Goal: Information Seeking & Learning: Check status

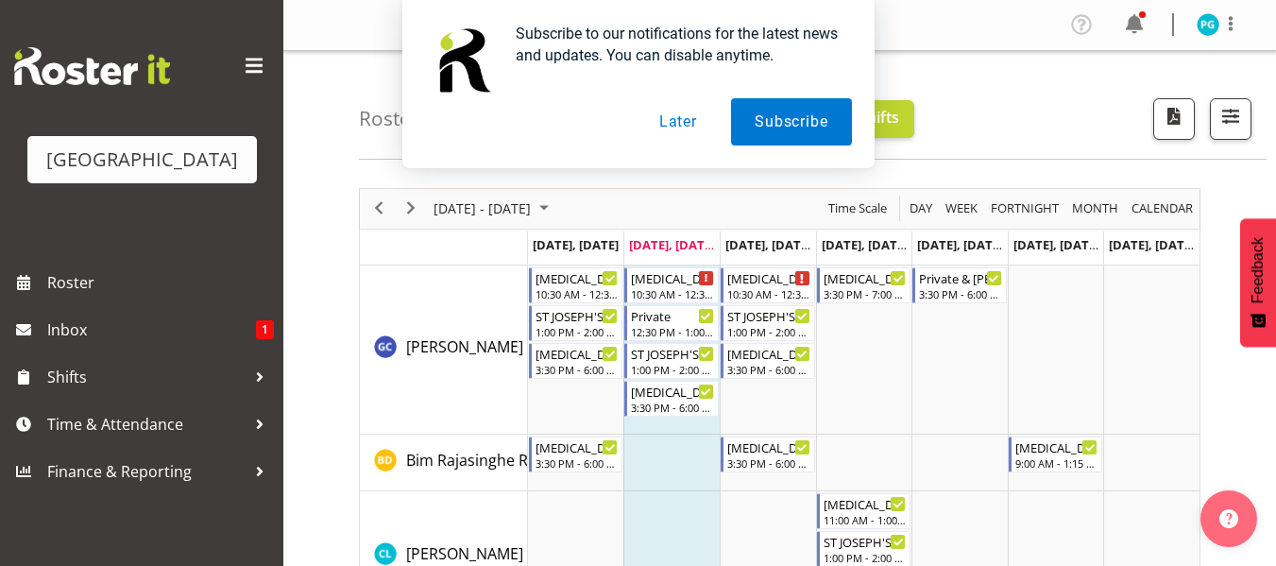
click at [679, 127] on button "Later" at bounding box center [678, 121] width 85 height 47
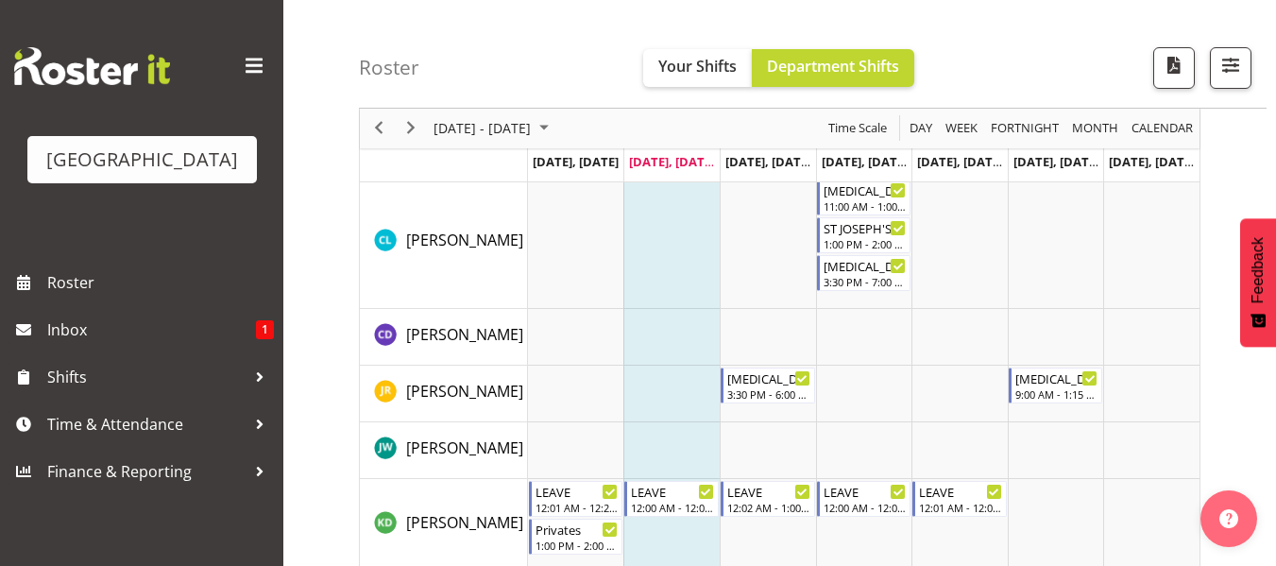
scroll to position [274, 0]
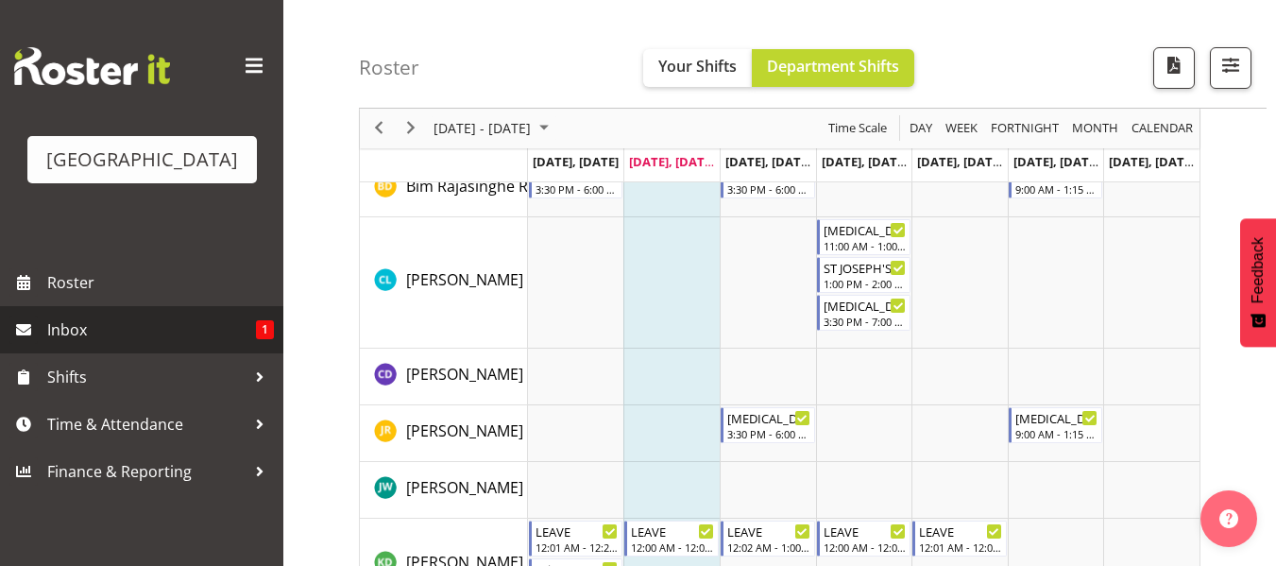
click at [157, 337] on span "Inbox" at bounding box center [151, 329] width 209 height 28
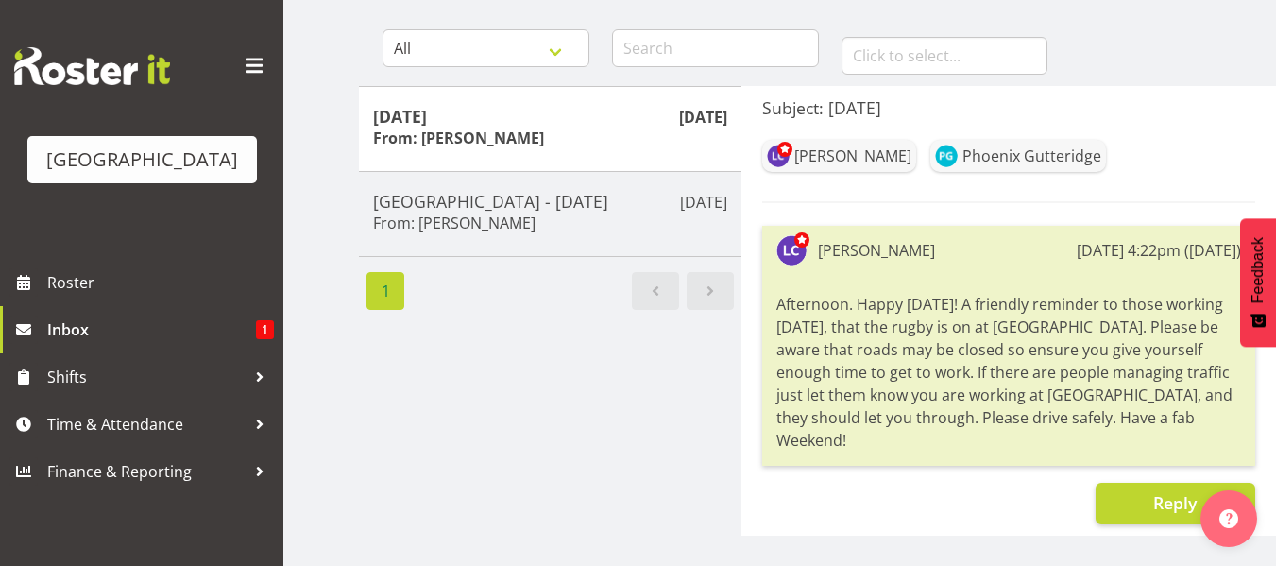
scroll to position [175, 0]
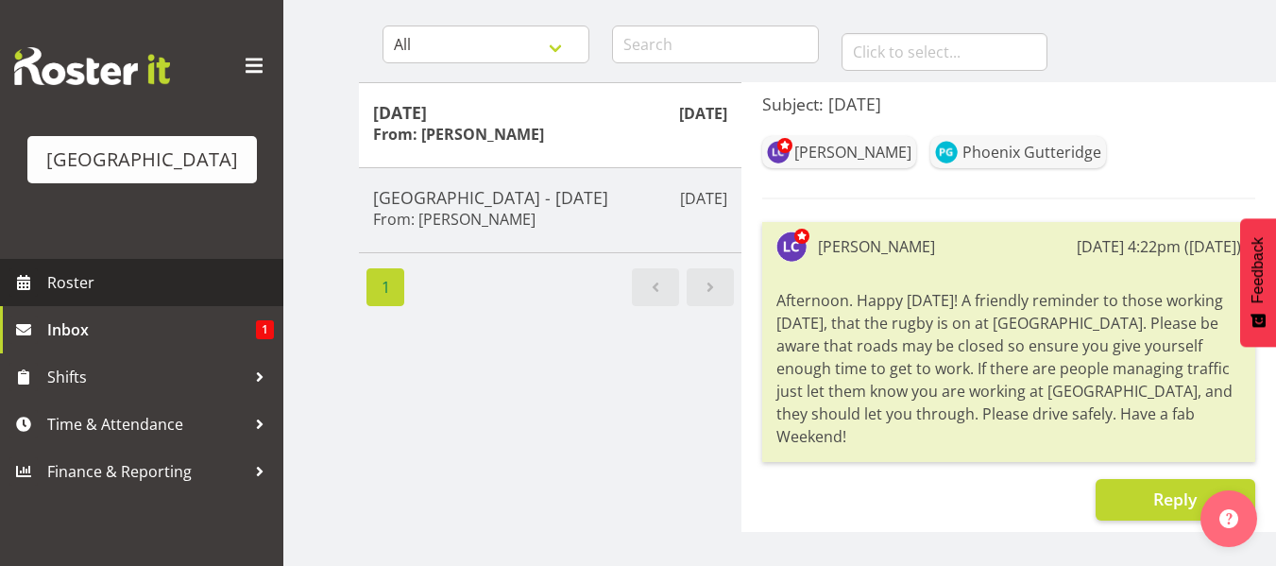
click at [52, 301] on link "Roster" at bounding box center [141, 282] width 283 height 47
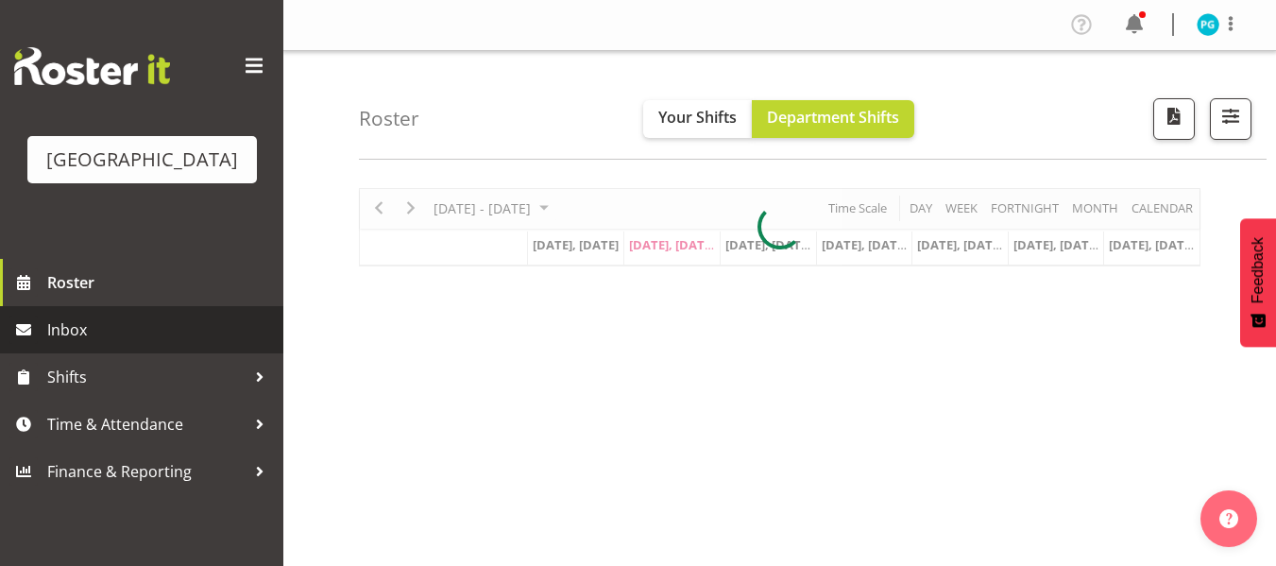
click at [61, 349] on link "Inbox" at bounding box center [141, 329] width 283 height 47
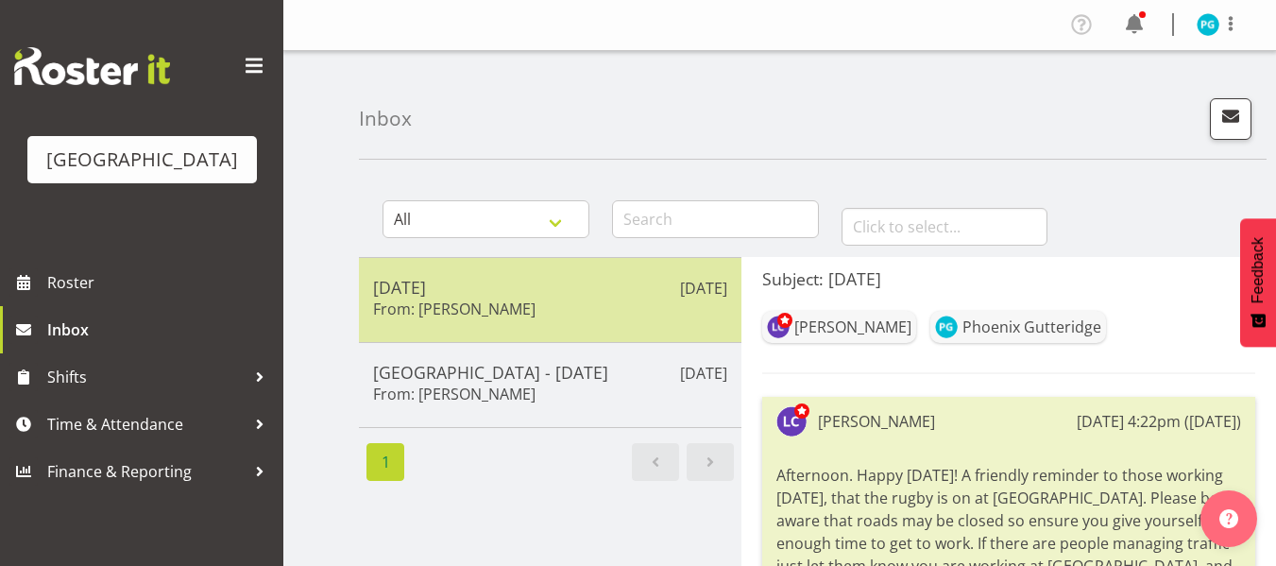
click at [430, 293] on h5 "[DATE]" at bounding box center [550, 287] width 354 height 21
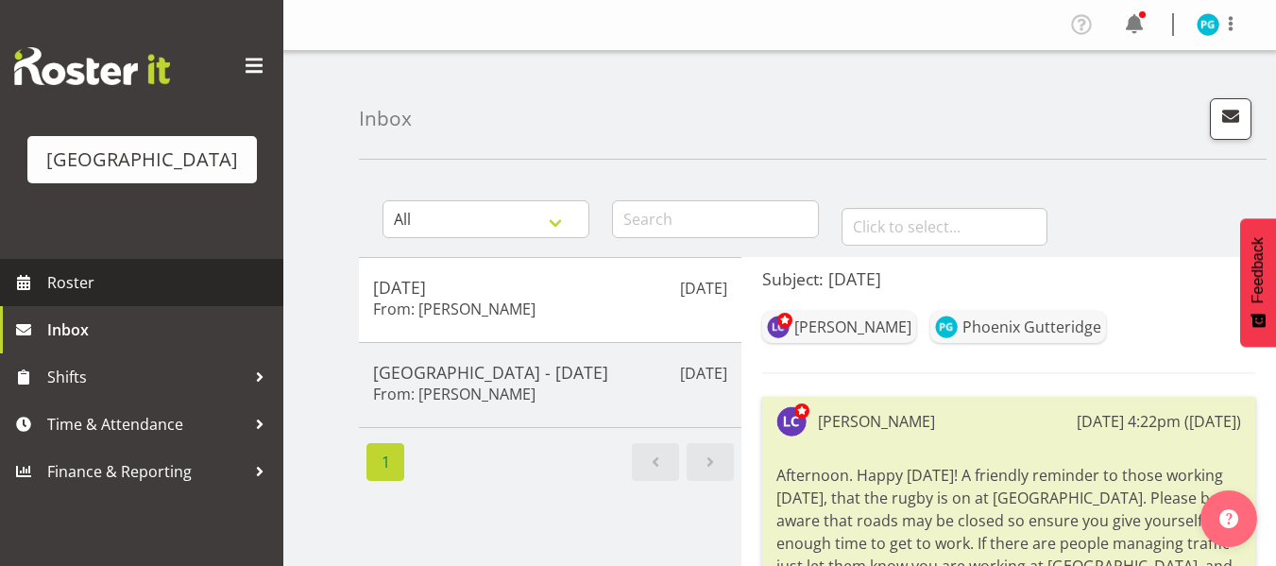
click at [78, 279] on span "Roster" at bounding box center [160, 282] width 227 height 28
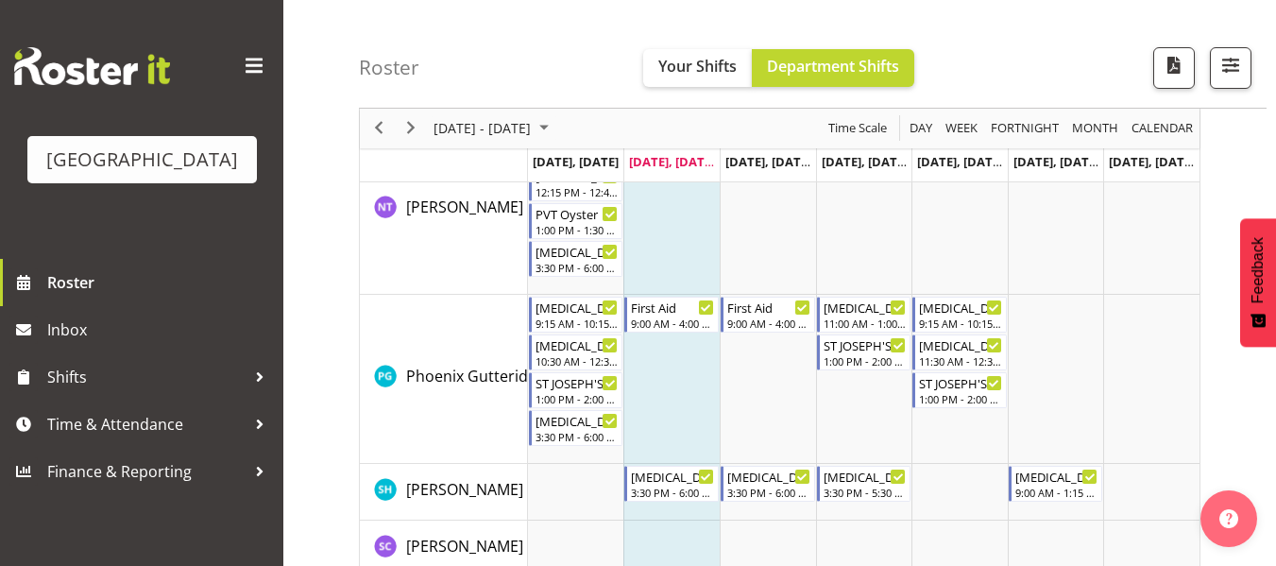
scroll to position [1409, 0]
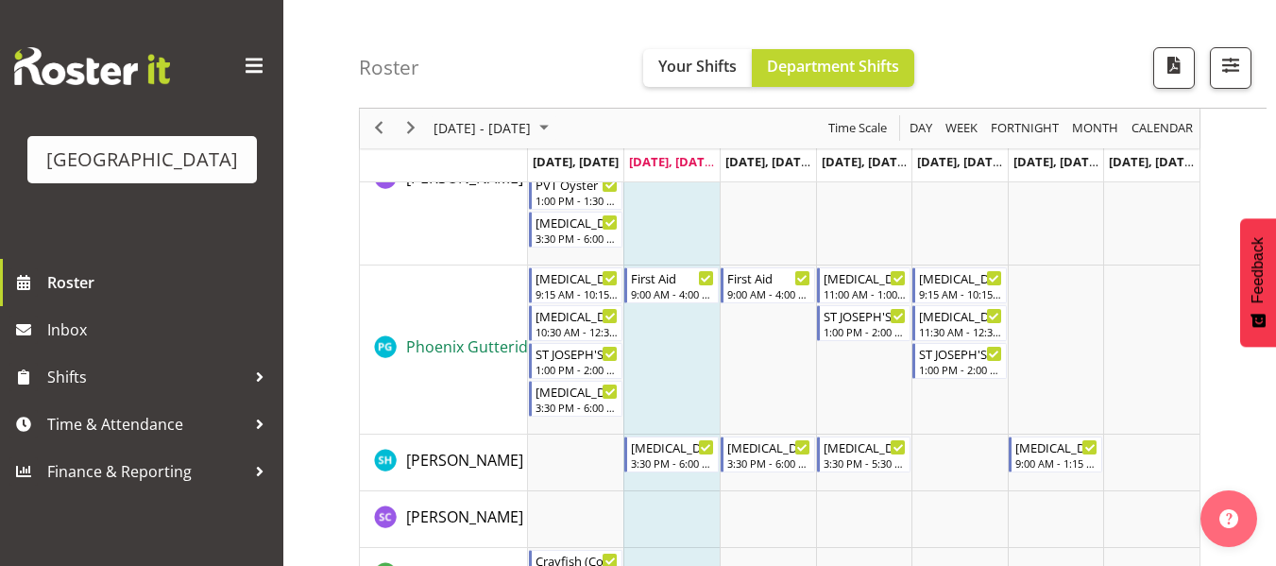
click at [438, 358] on link "Phoenix Gutteridge" at bounding box center [475, 346] width 139 height 23
click at [524, 117] on span "[DATE] - [DATE]" at bounding box center [482, 129] width 101 height 24
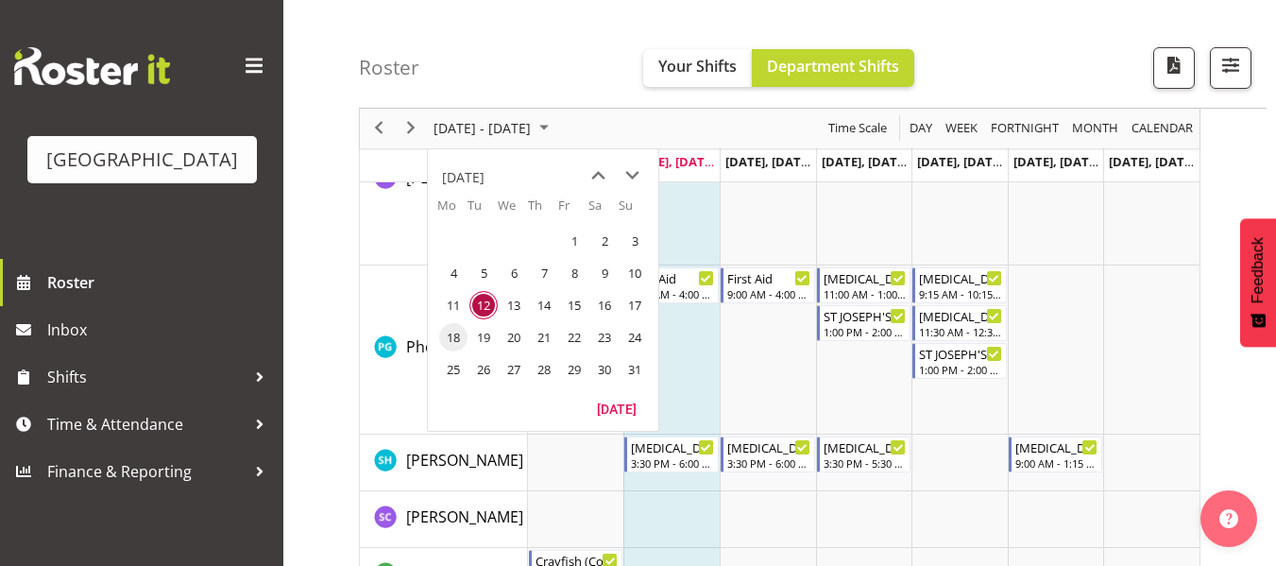
click at [453, 339] on span "18" at bounding box center [453, 337] width 28 height 28
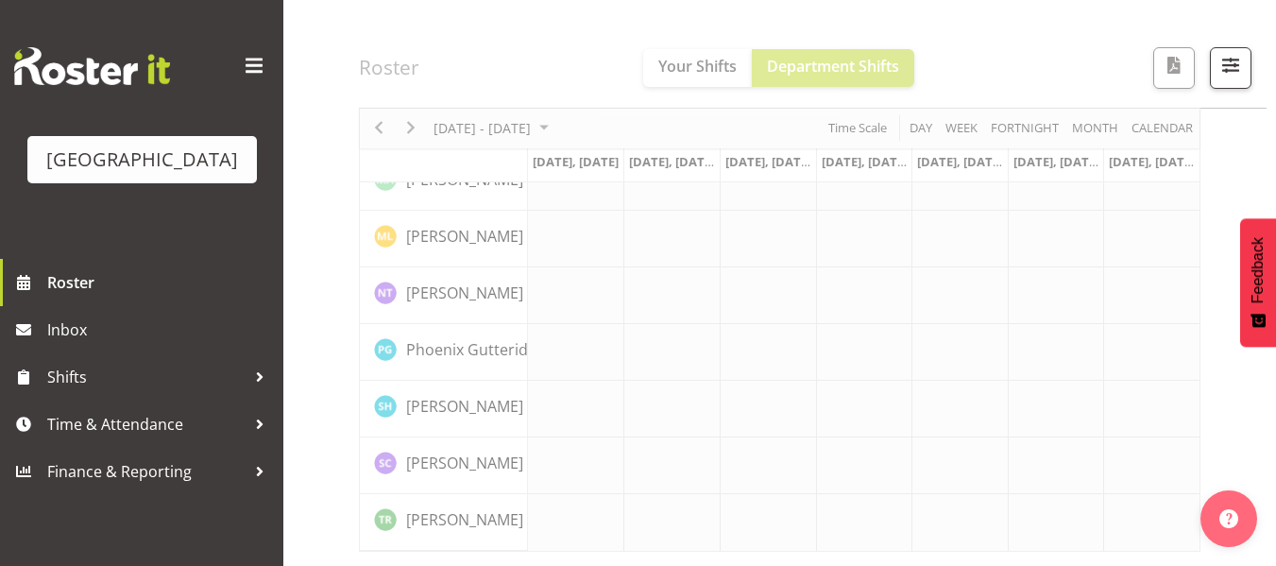
scroll to position [792, 0]
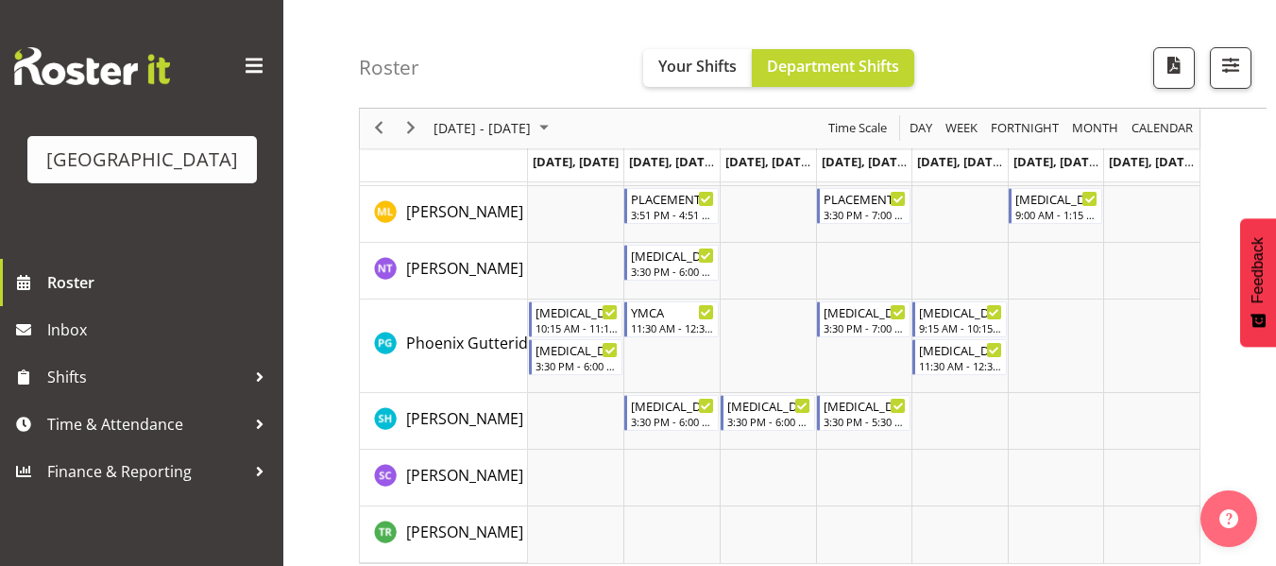
scroll to position [1164, 0]
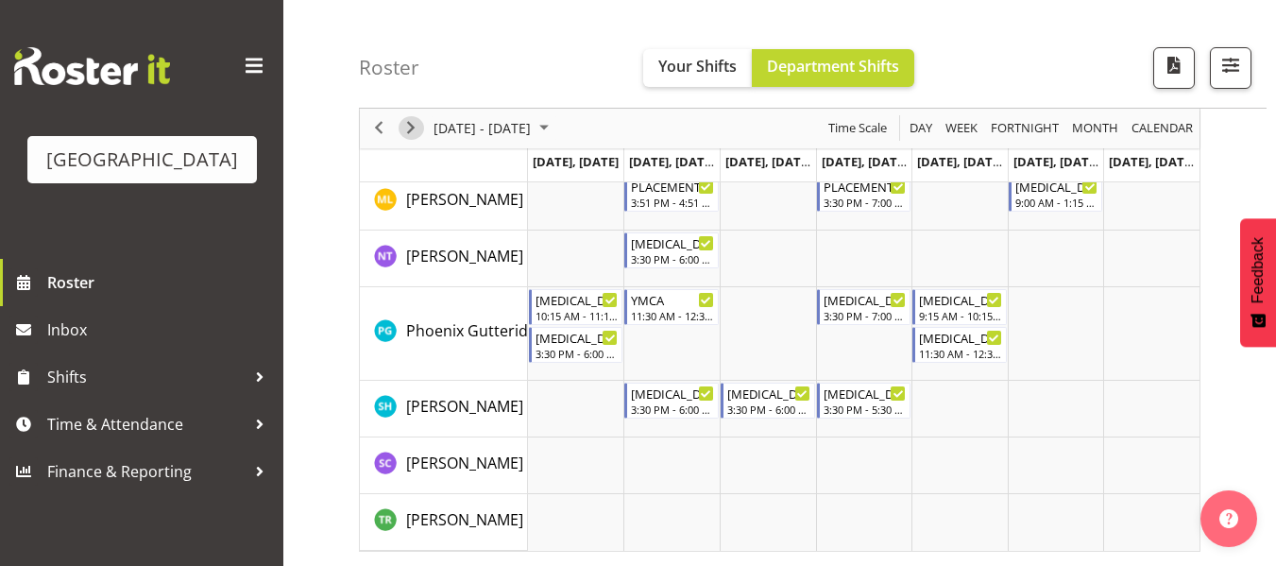
click at [404, 128] on span "Next" at bounding box center [411, 129] width 23 height 24
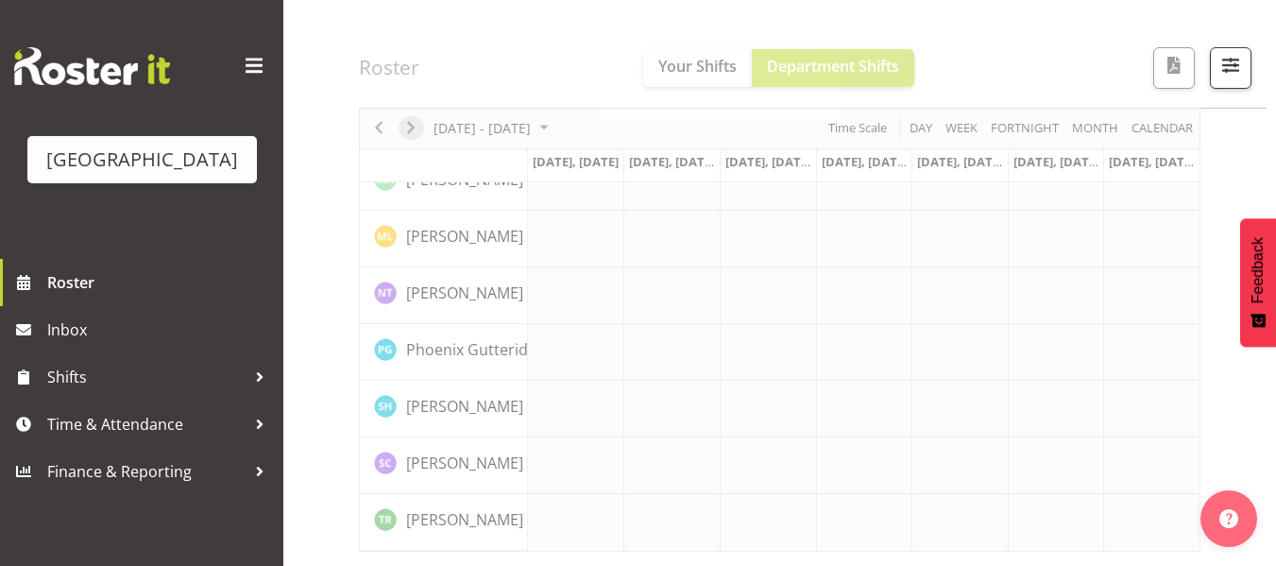
scroll to position [792, 0]
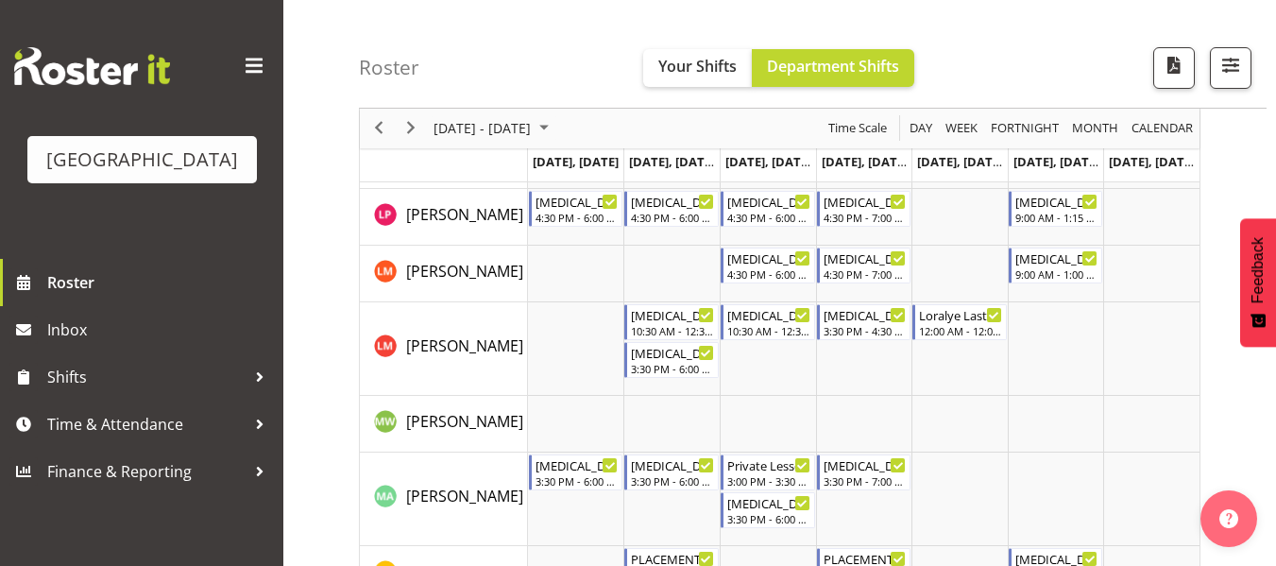
scroll to position [1053, 0]
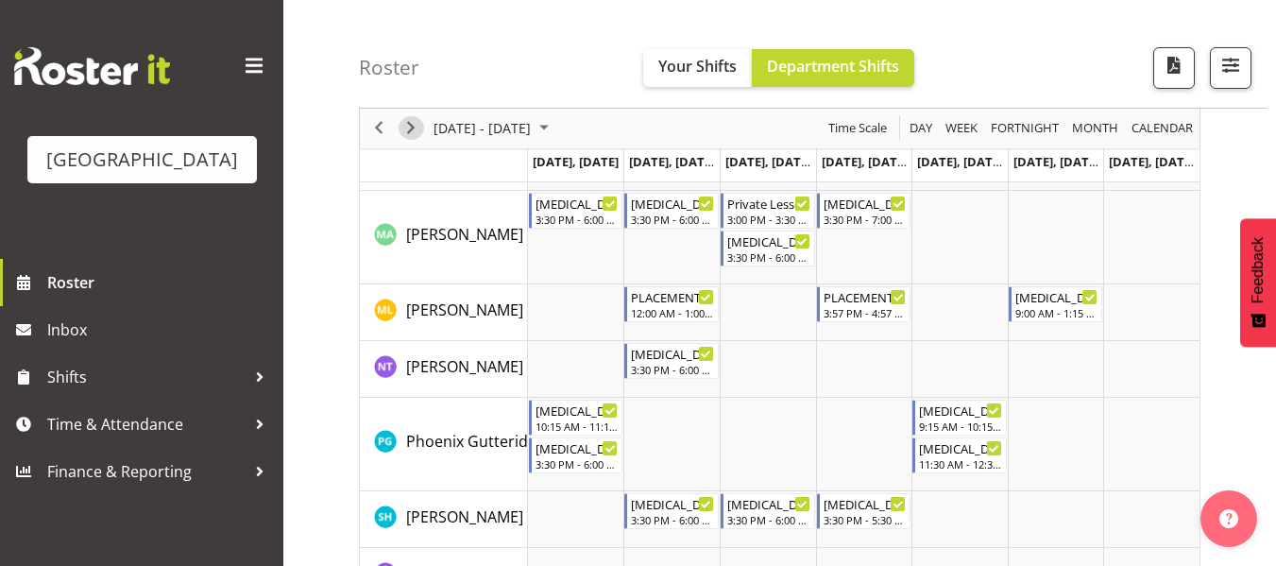
click at [415, 130] on span "Next" at bounding box center [411, 129] width 23 height 24
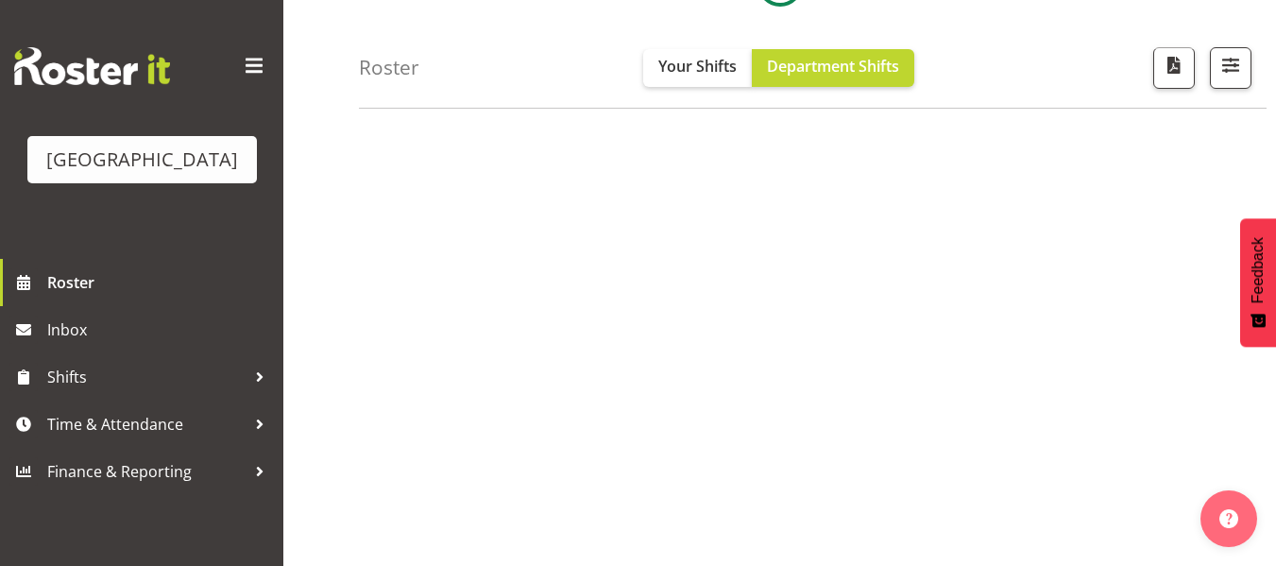
scroll to position [364, 0]
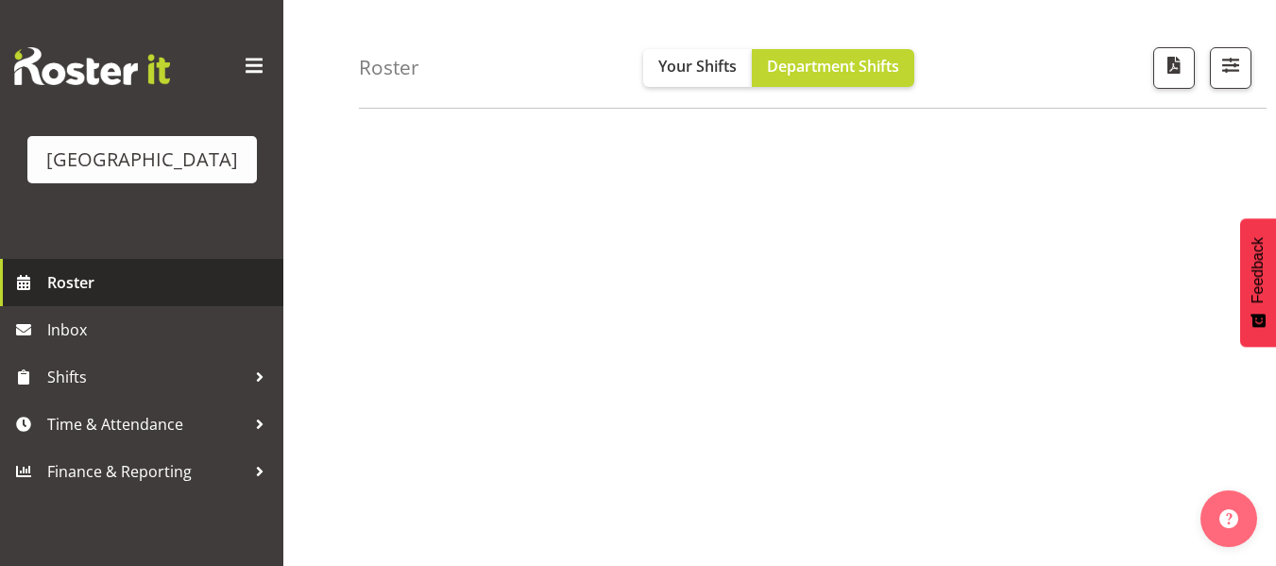
click at [57, 284] on span "Roster" at bounding box center [160, 282] width 227 height 28
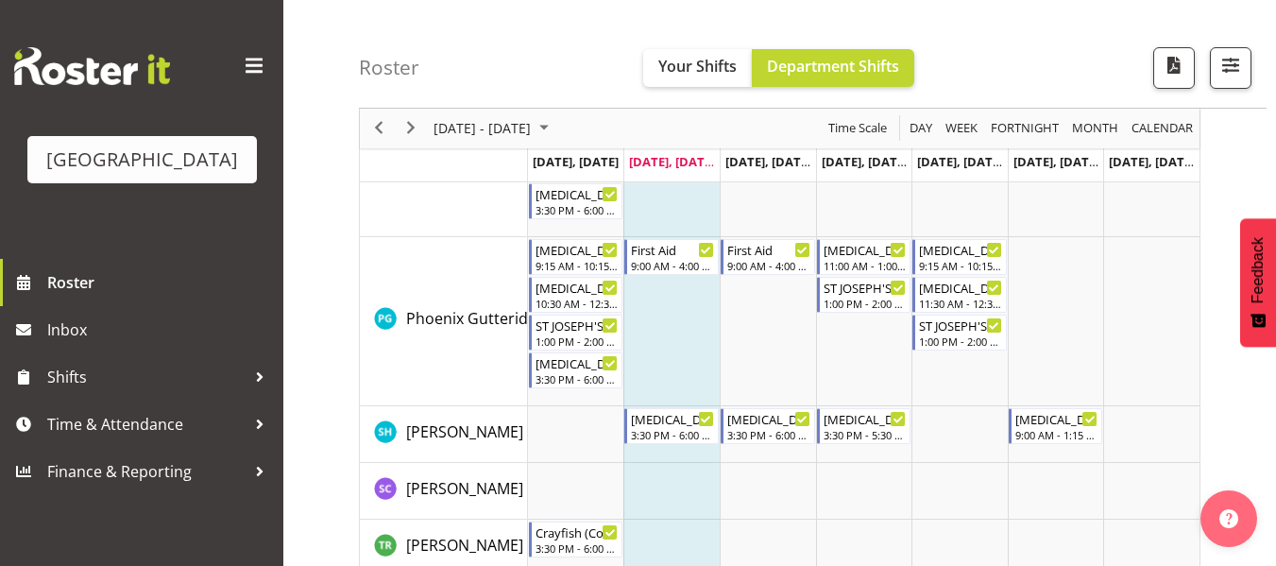
scroll to position [1463, 0]
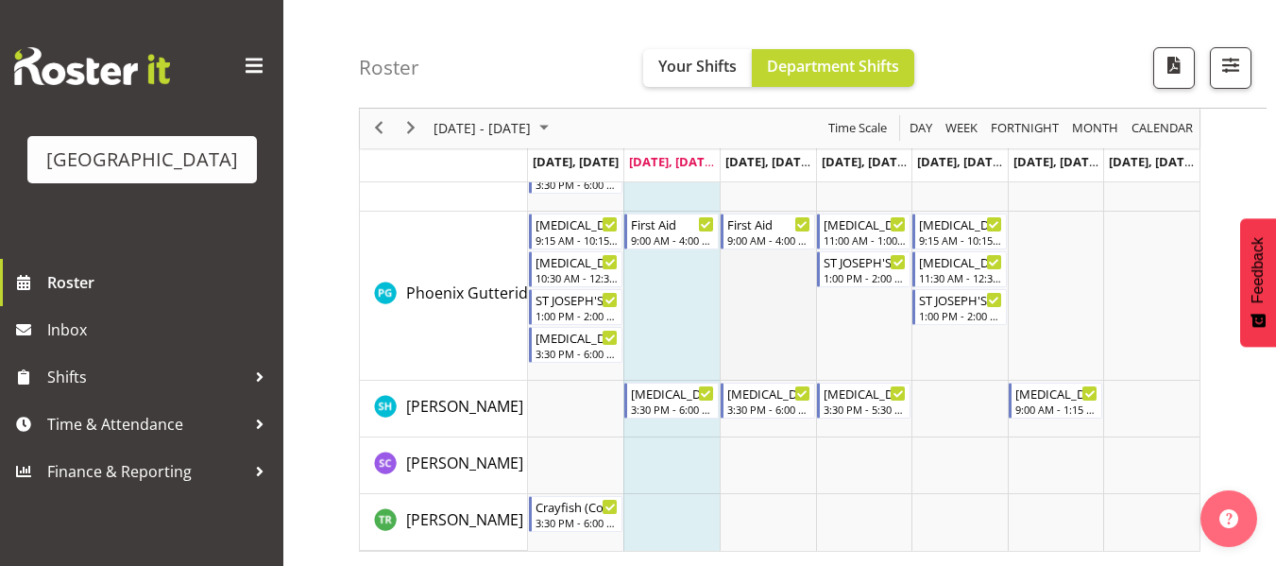
click at [769, 362] on td "Timeline Week of August 12, 2025" at bounding box center [768, 296] width 96 height 169
